Goal: Task Accomplishment & Management: Manage account settings

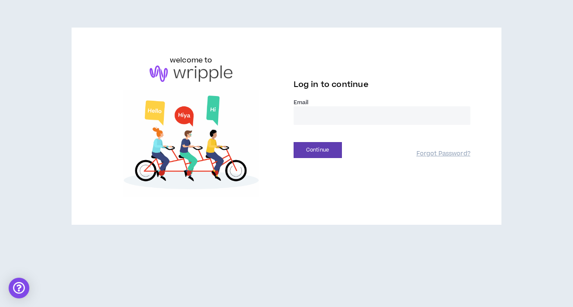
click at [349, 108] on input "email" at bounding box center [381, 115] width 177 height 19
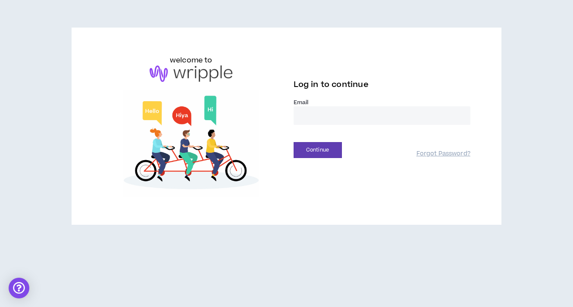
type input "**********"
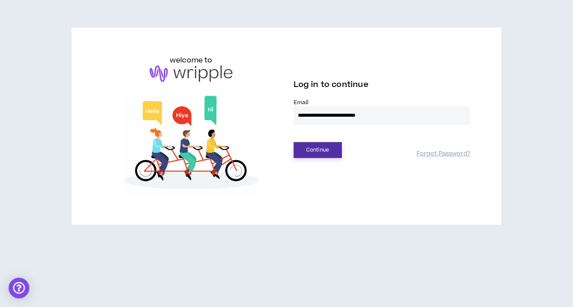
click at [328, 150] on button "Continue" at bounding box center [317, 150] width 48 height 16
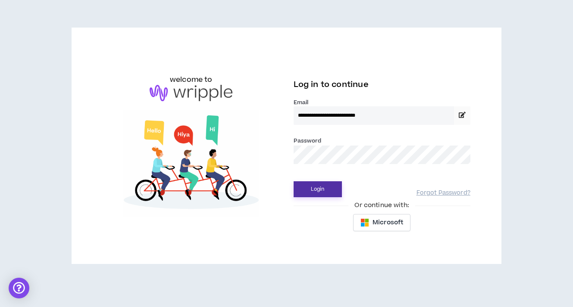
click at [330, 185] on button "Login" at bounding box center [317, 189] width 48 height 16
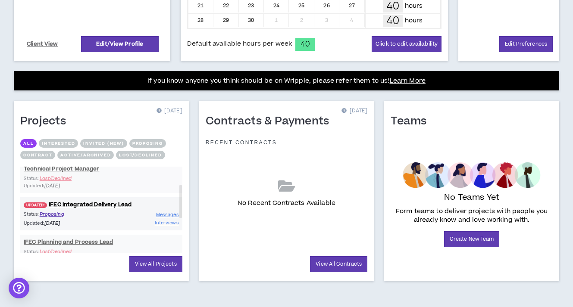
scroll to position [281, 0]
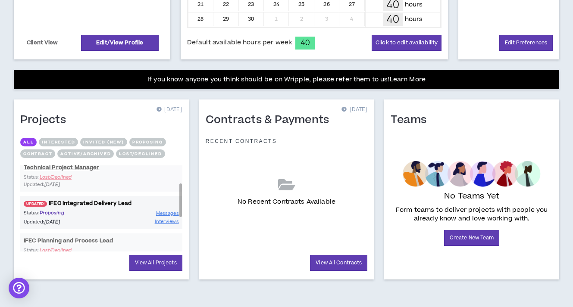
click at [122, 204] on link "UPDATED! IFEC Integrated Delivery Lead" at bounding box center [101, 203] width 162 height 8
